Goal: Download file/media

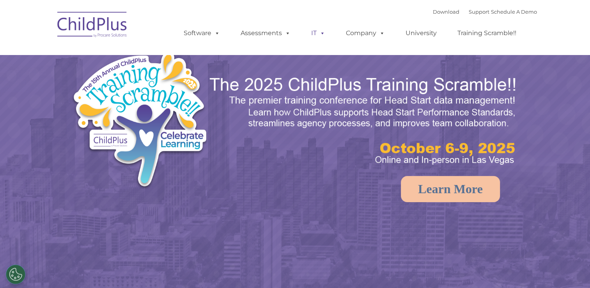
select select "MEDIUM"
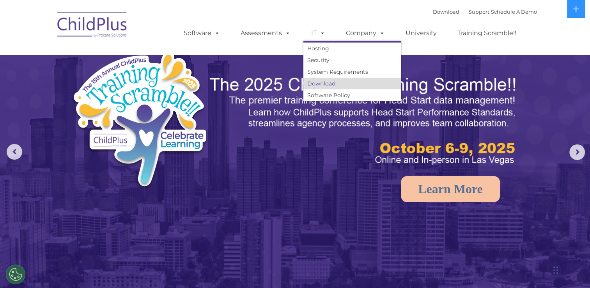
click at [320, 83] on link "Download" at bounding box center [352, 84] width 98 height 12
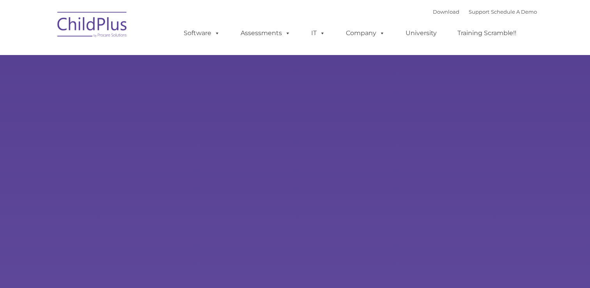
type input ""
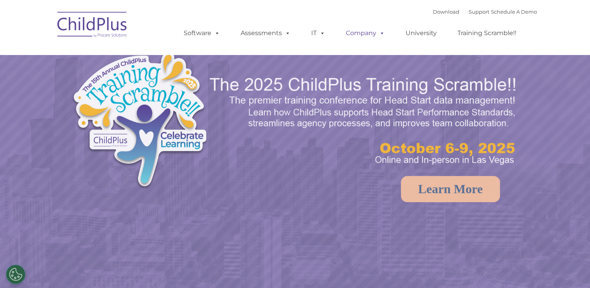
select select "MEDIUM"
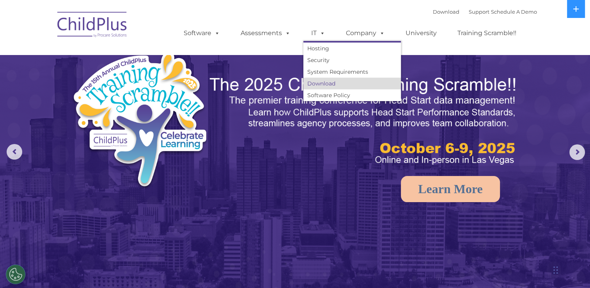
click at [325, 83] on link "Download" at bounding box center [352, 84] width 98 height 12
